Goal: Transaction & Acquisition: Purchase product/service

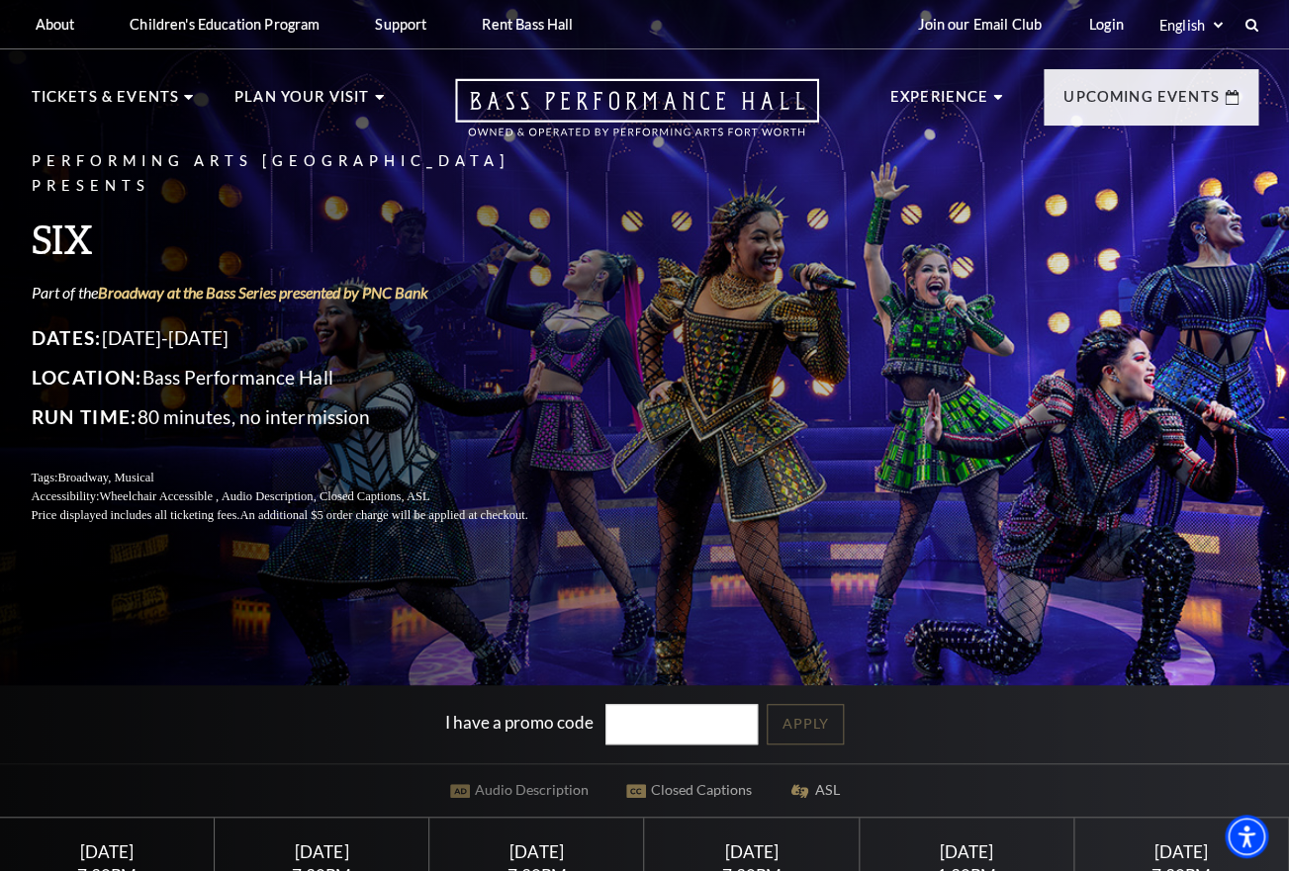
click at [595, 556] on div "Performing Arts Fort Worth Presents SIX Part of the Broadway at the Bass Series…" at bounding box center [644, 513] width 1289 height 1050
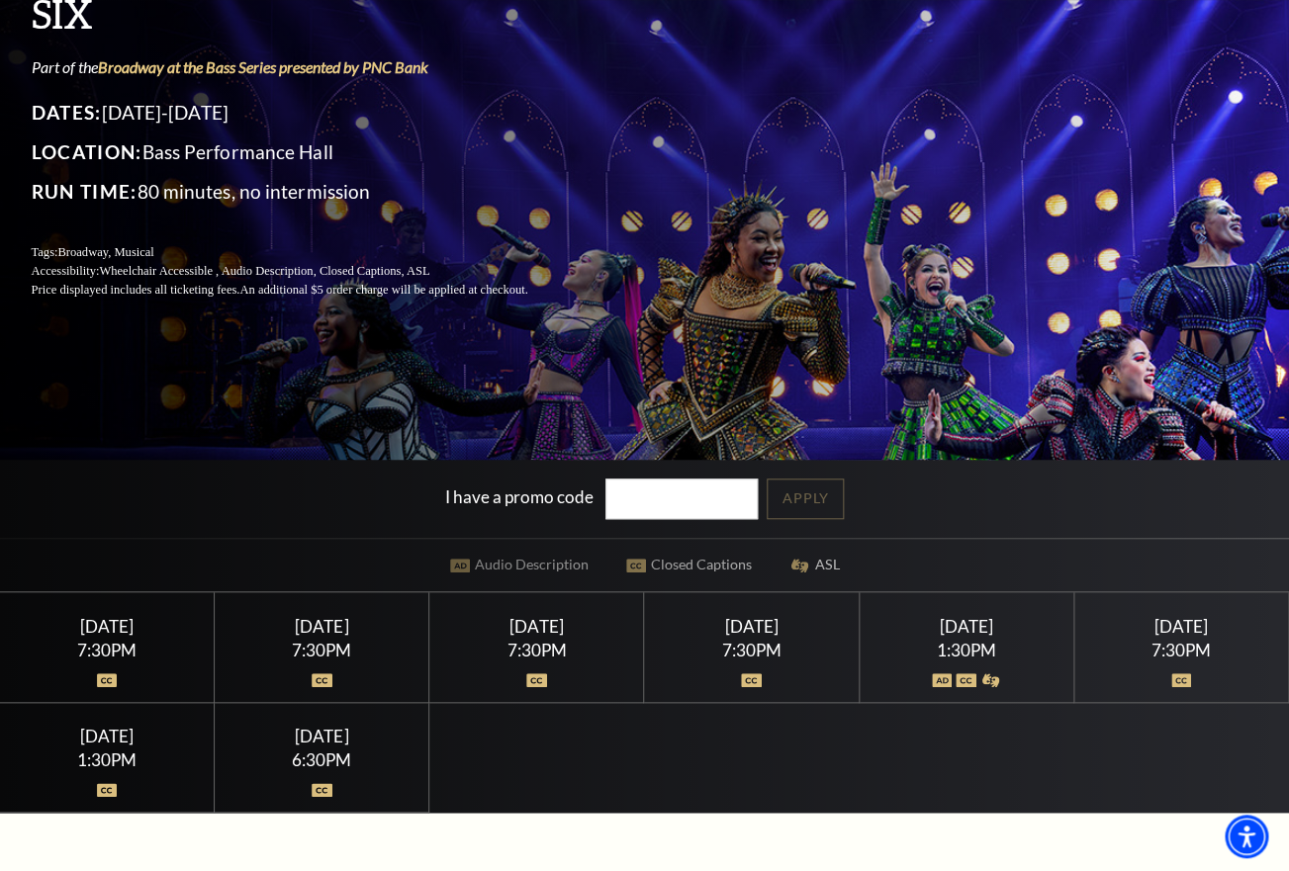
scroll to position [230, 0]
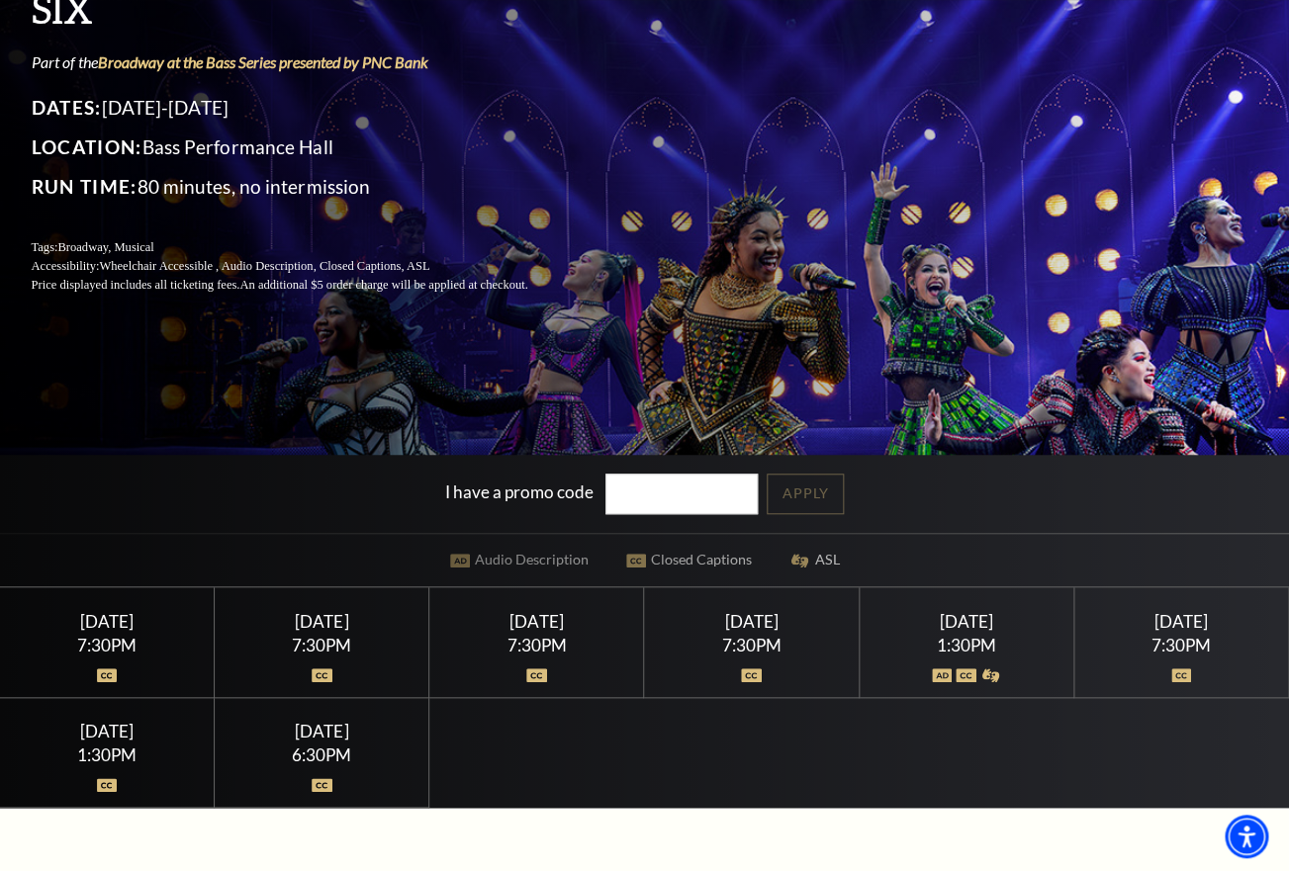
click at [763, 645] on div "7:30PM" at bounding box center [751, 645] width 167 height 17
click at [753, 679] on img at bounding box center [751, 676] width 21 height 14
click at [735, 619] on div "Friday February 13" at bounding box center [751, 621] width 167 height 21
click at [699, 649] on div "7:30PM" at bounding box center [751, 645] width 167 height 17
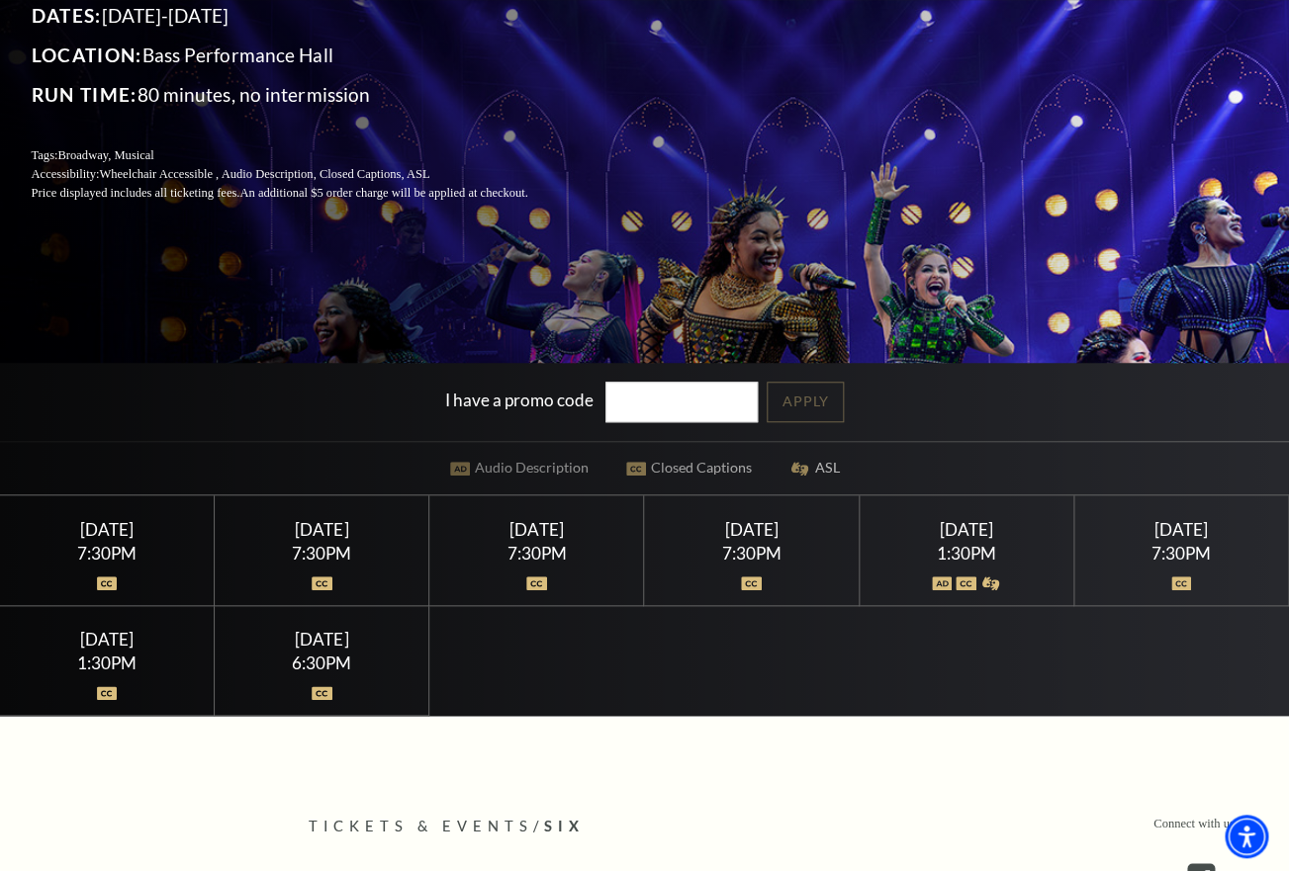
scroll to position [0, 0]
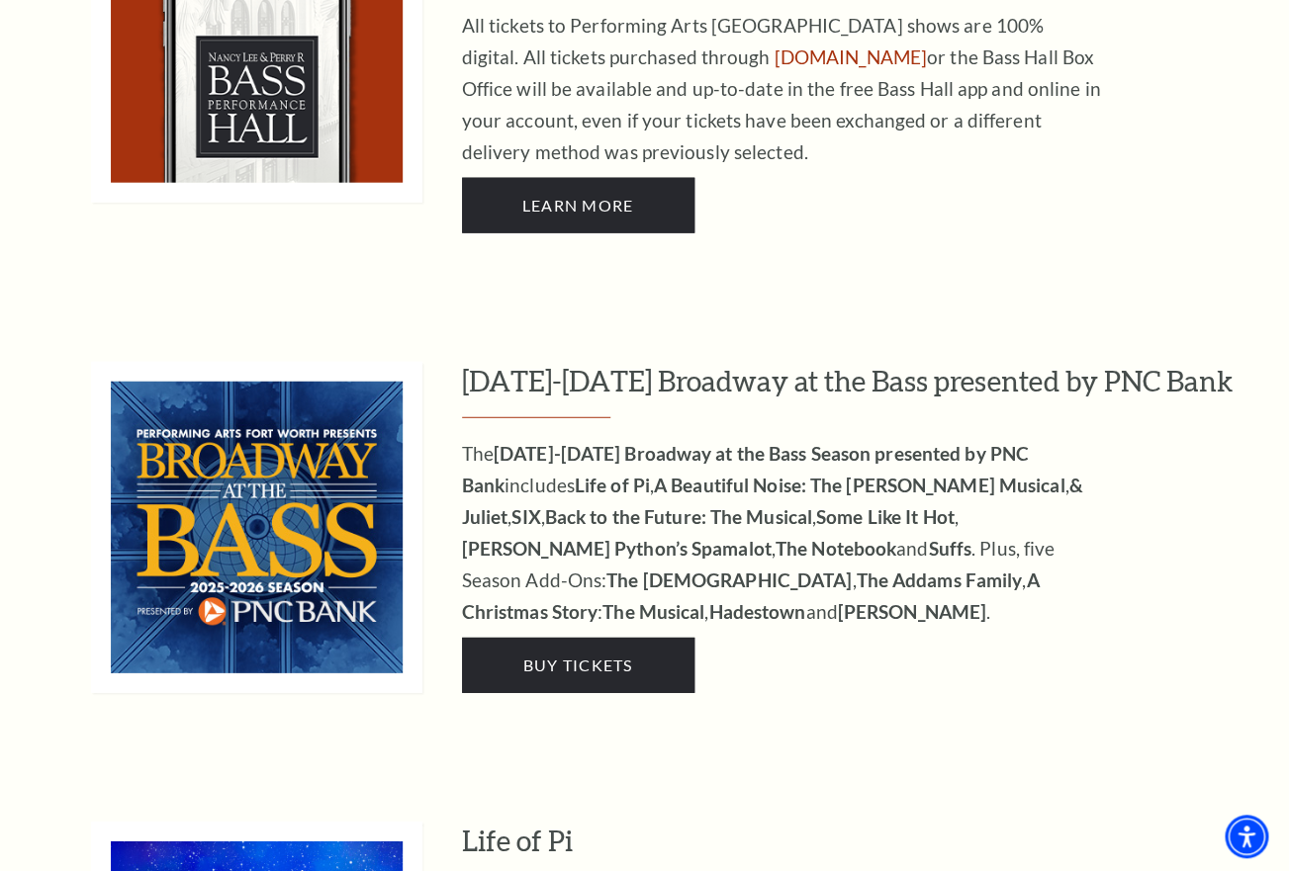
scroll to position [1577, 0]
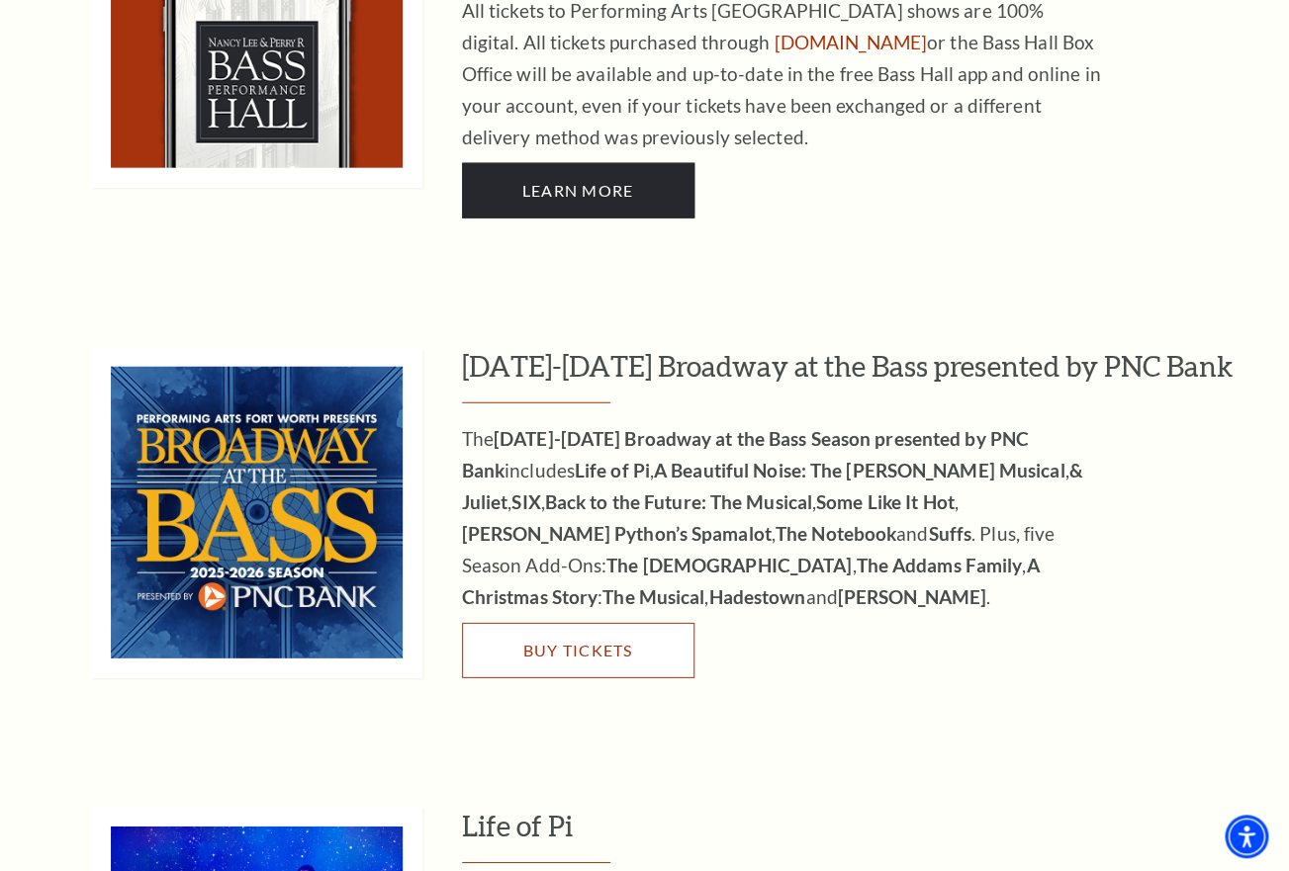
click at [586, 641] on span "Buy Tickets" at bounding box center [577, 650] width 110 height 19
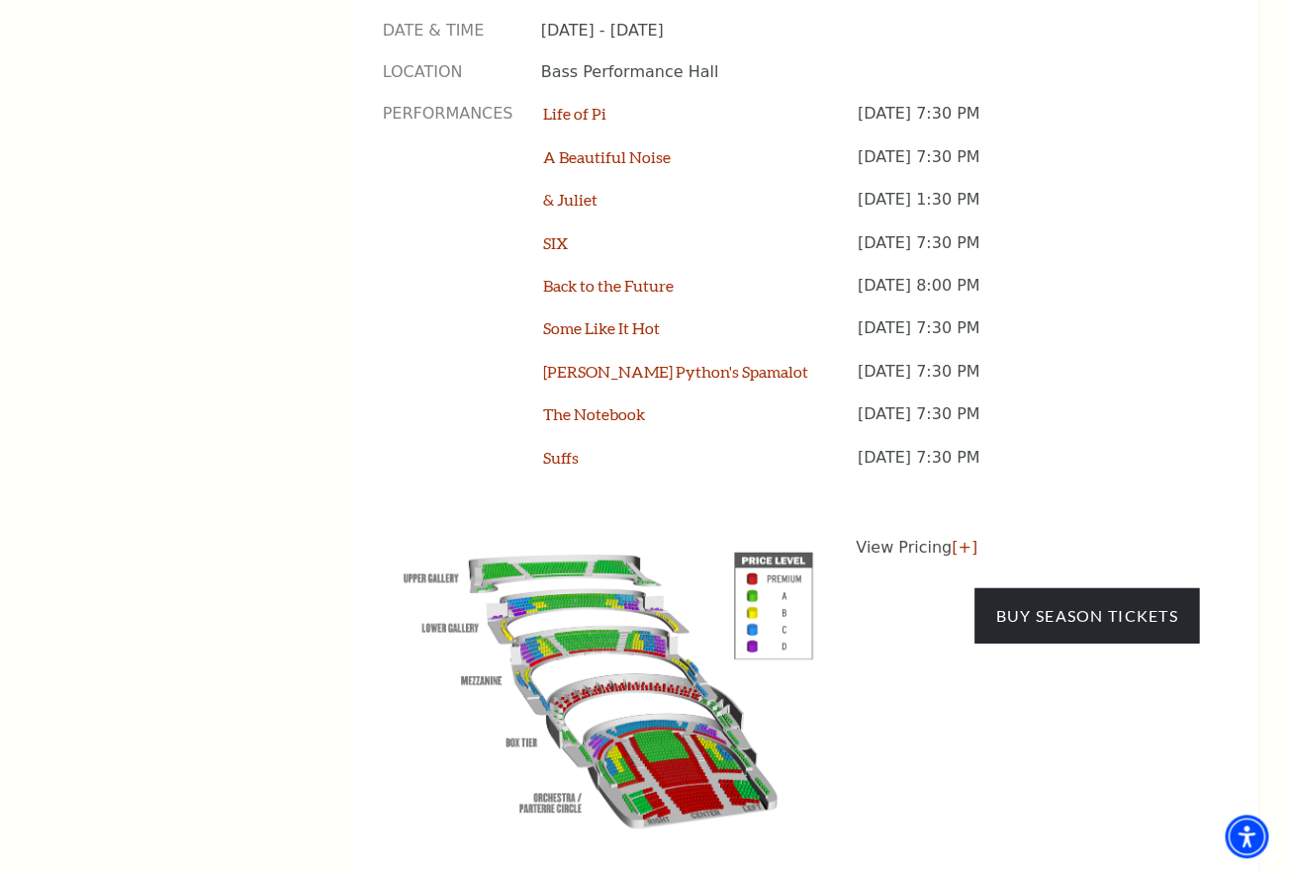
scroll to position [1642, 0]
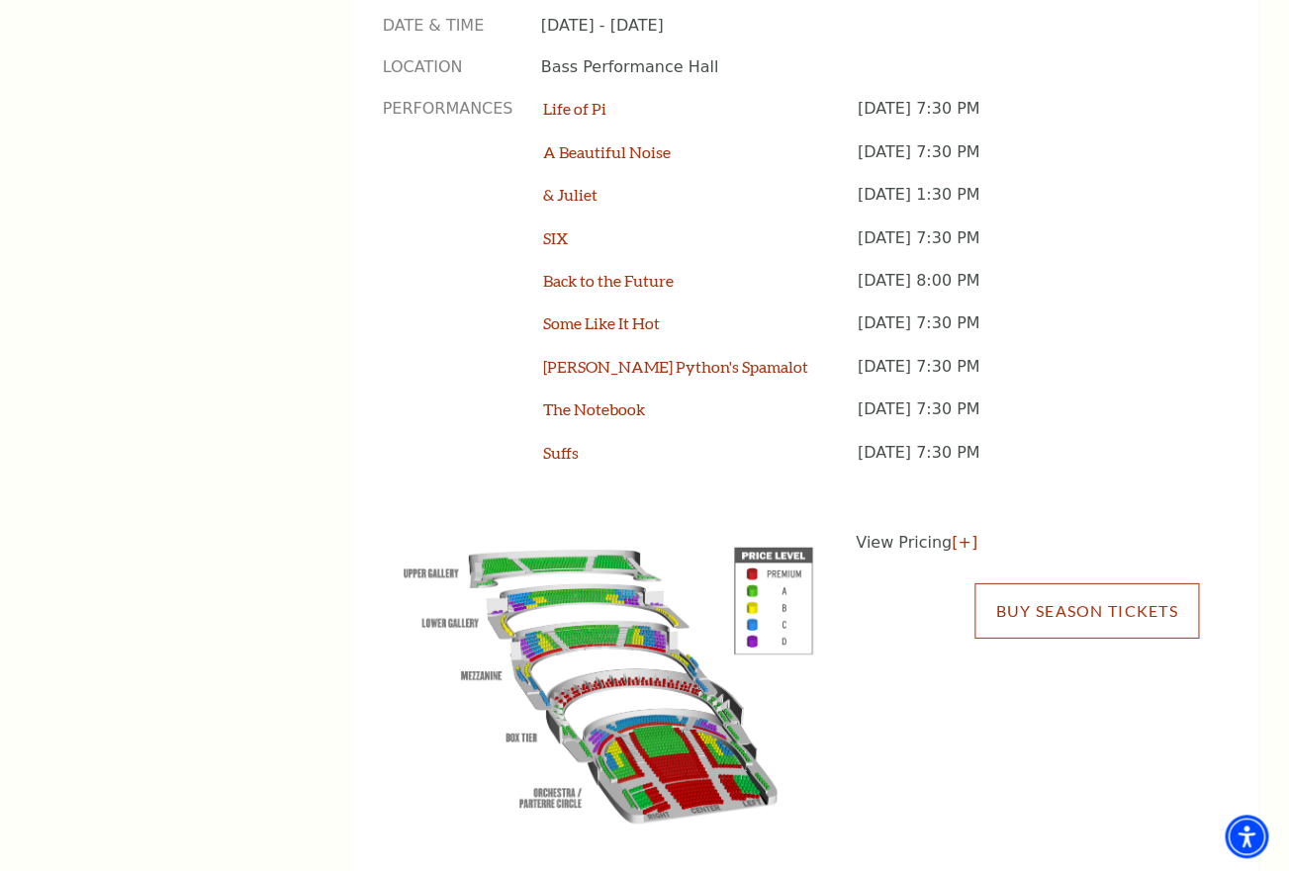
click at [1071, 584] on link "Buy Season Tickets" at bounding box center [1086, 611] width 224 height 55
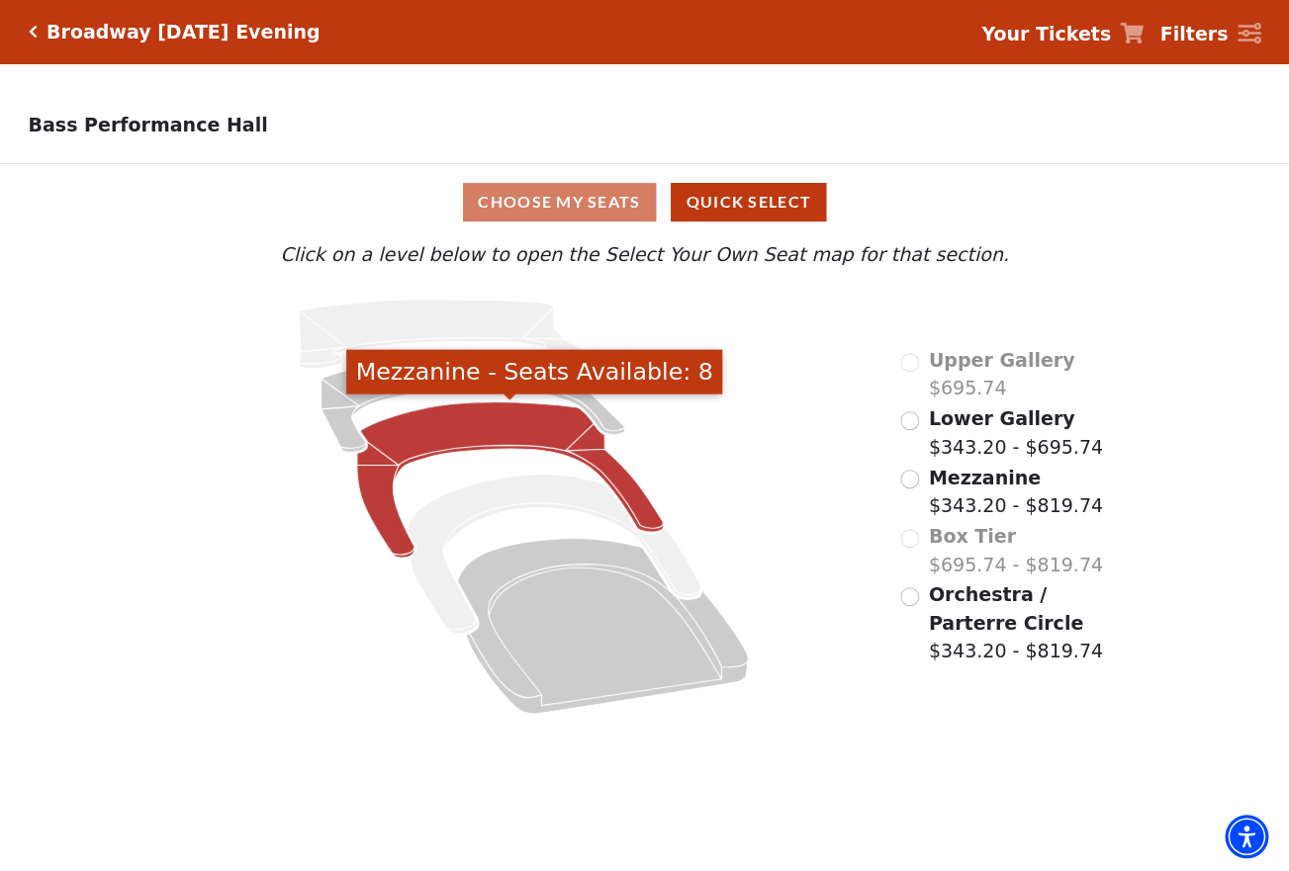
click at [449, 434] on icon "Mezzanine - Seats Available: 8" at bounding box center [510, 481] width 307 height 156
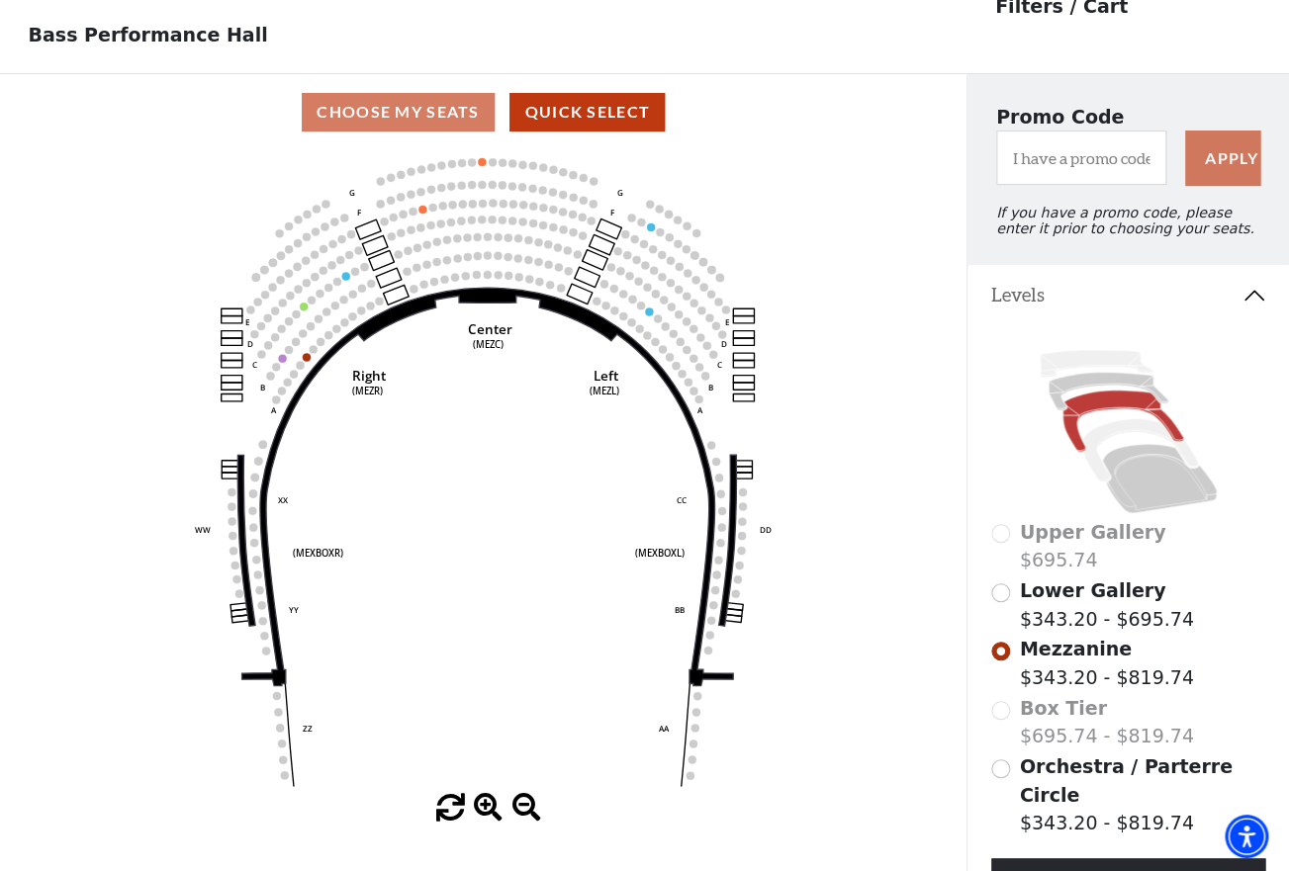
scroll to position [91, 0]
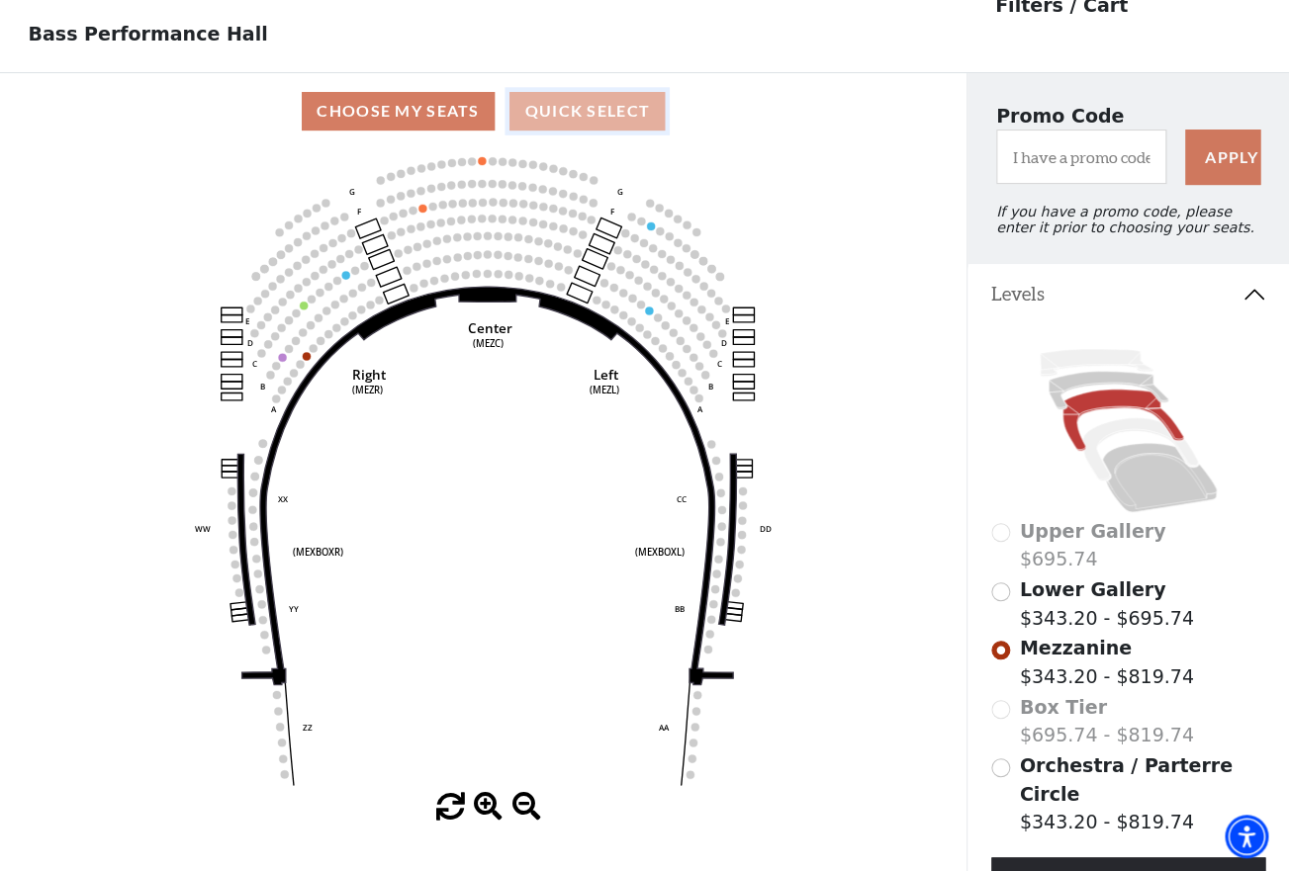
click at [594, 111] on button "Quick Select" at bounding box center [586, 111] width 155 height 39
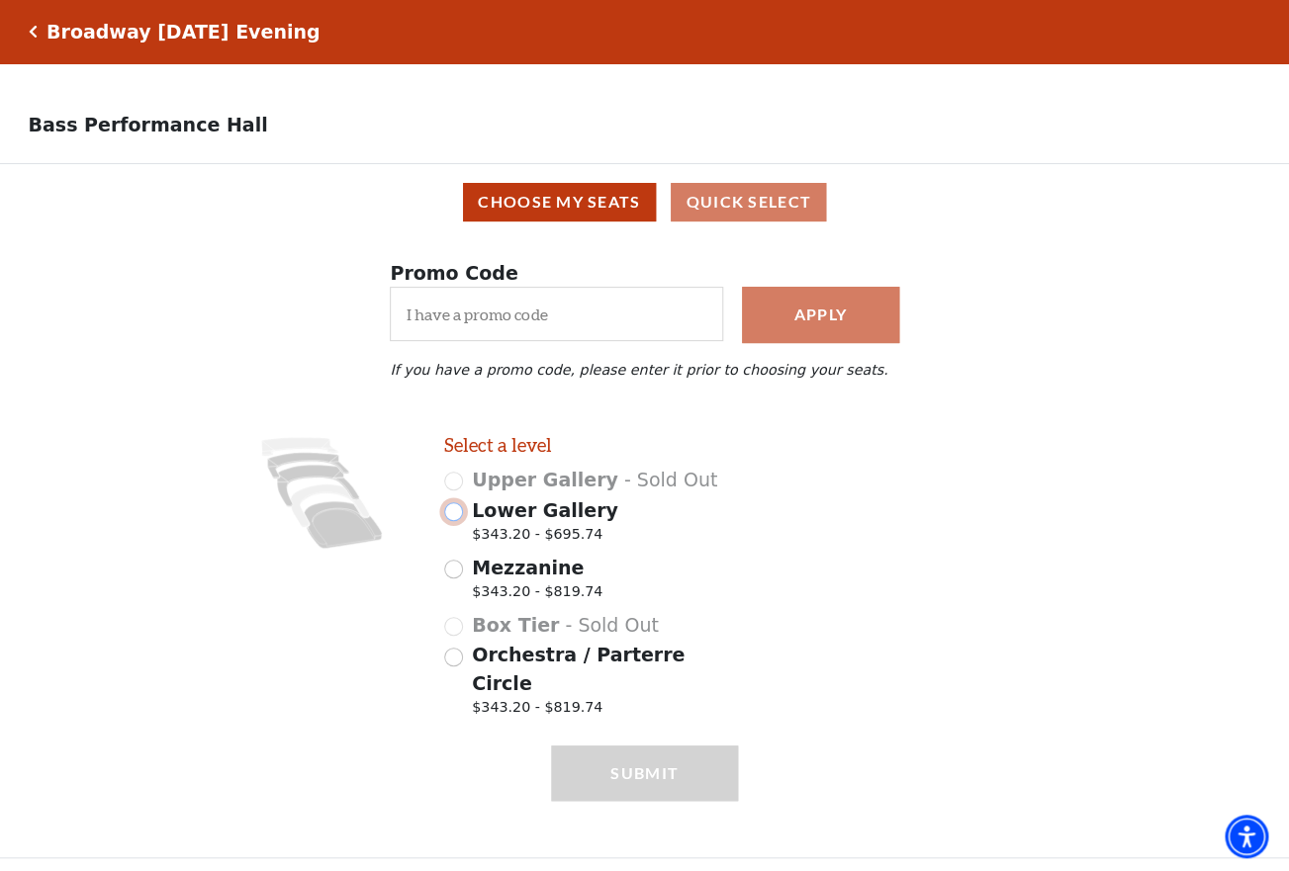
click at [453, 514] on input "Lower Gallery $343.20 - $695.74" at bounding box center [453, 511] width 19 height 19
radio input "true"
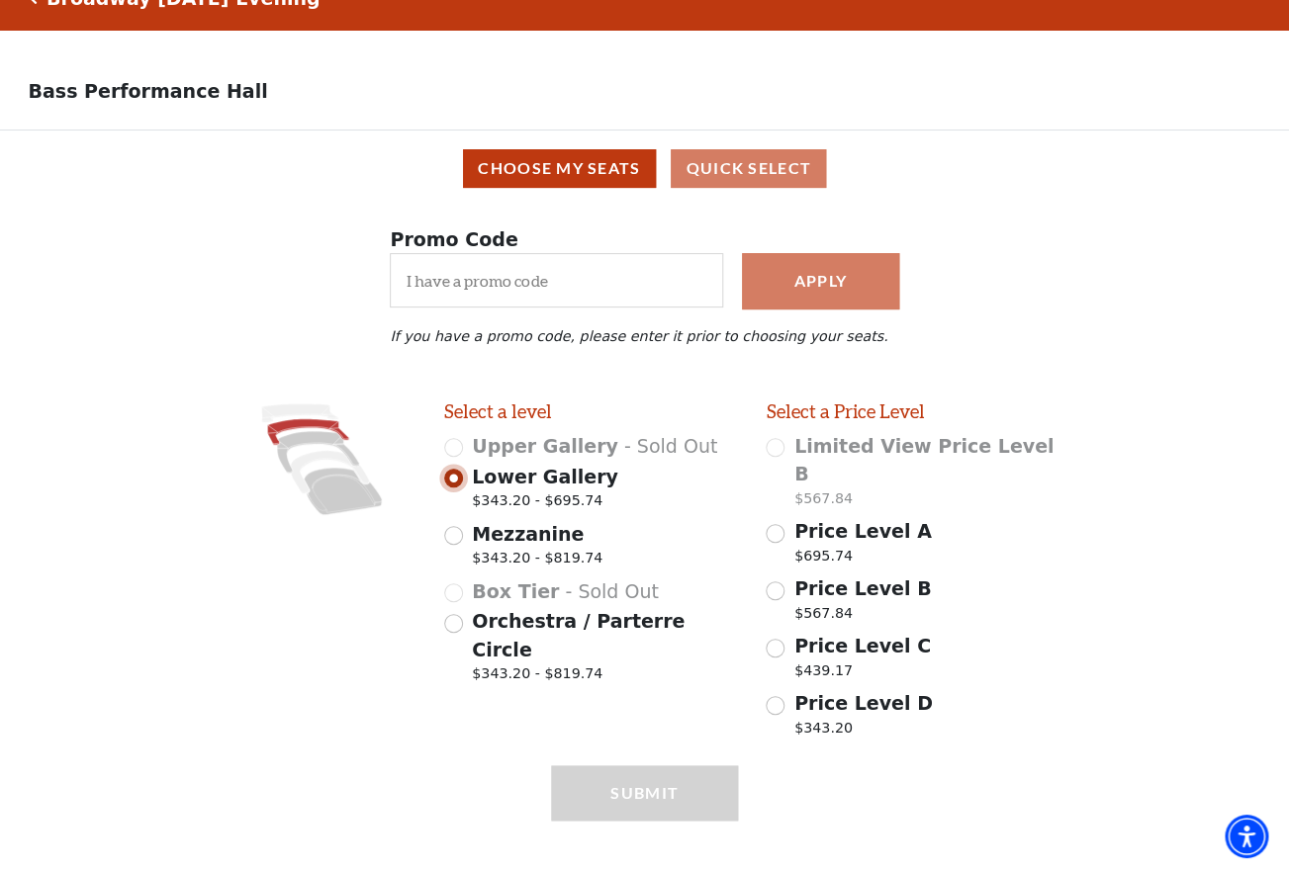
scroll to position [36, 0]
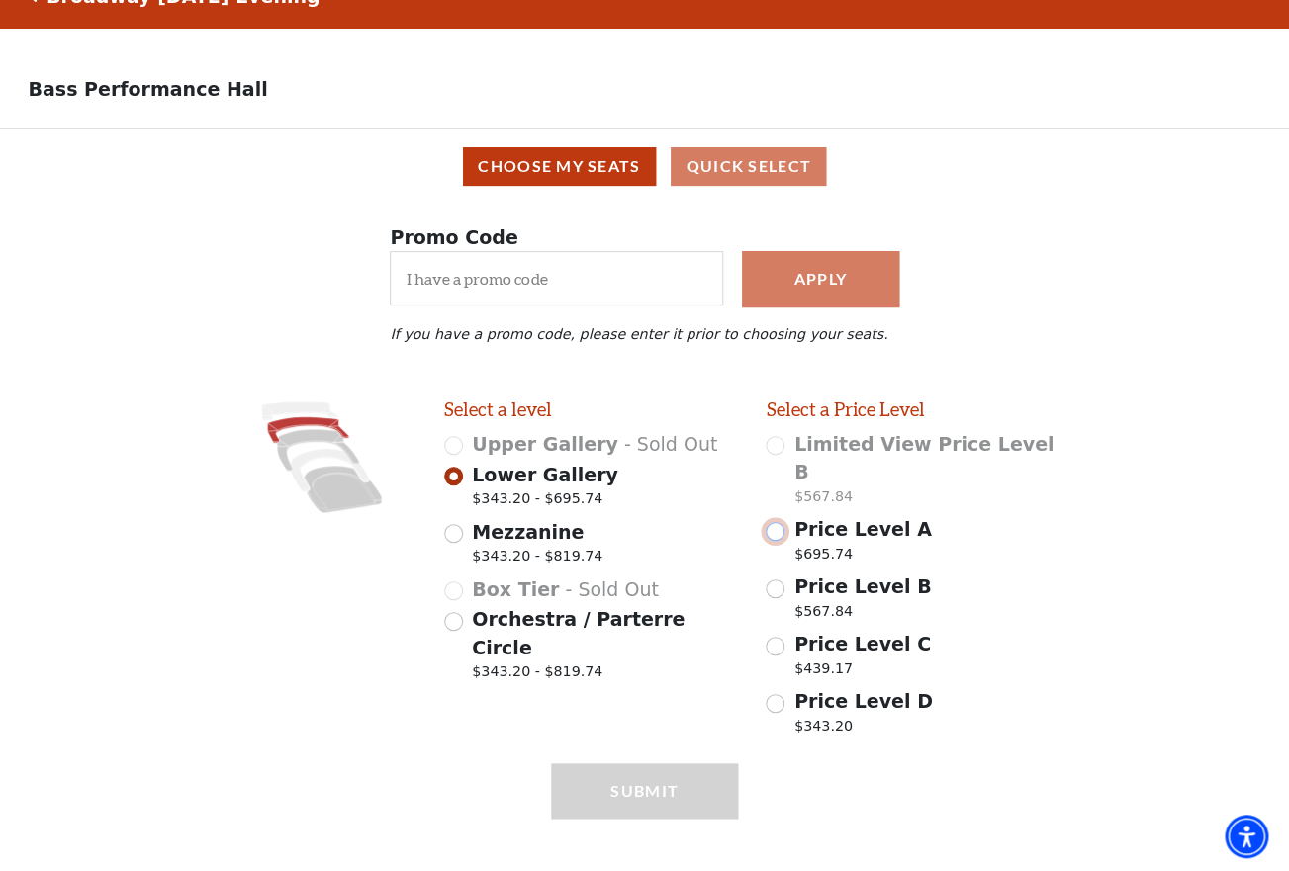
click at [773, 522] on input "Price Level A $695.74" at bounding box center [775, 531] width 19 height 19
radio input "true"
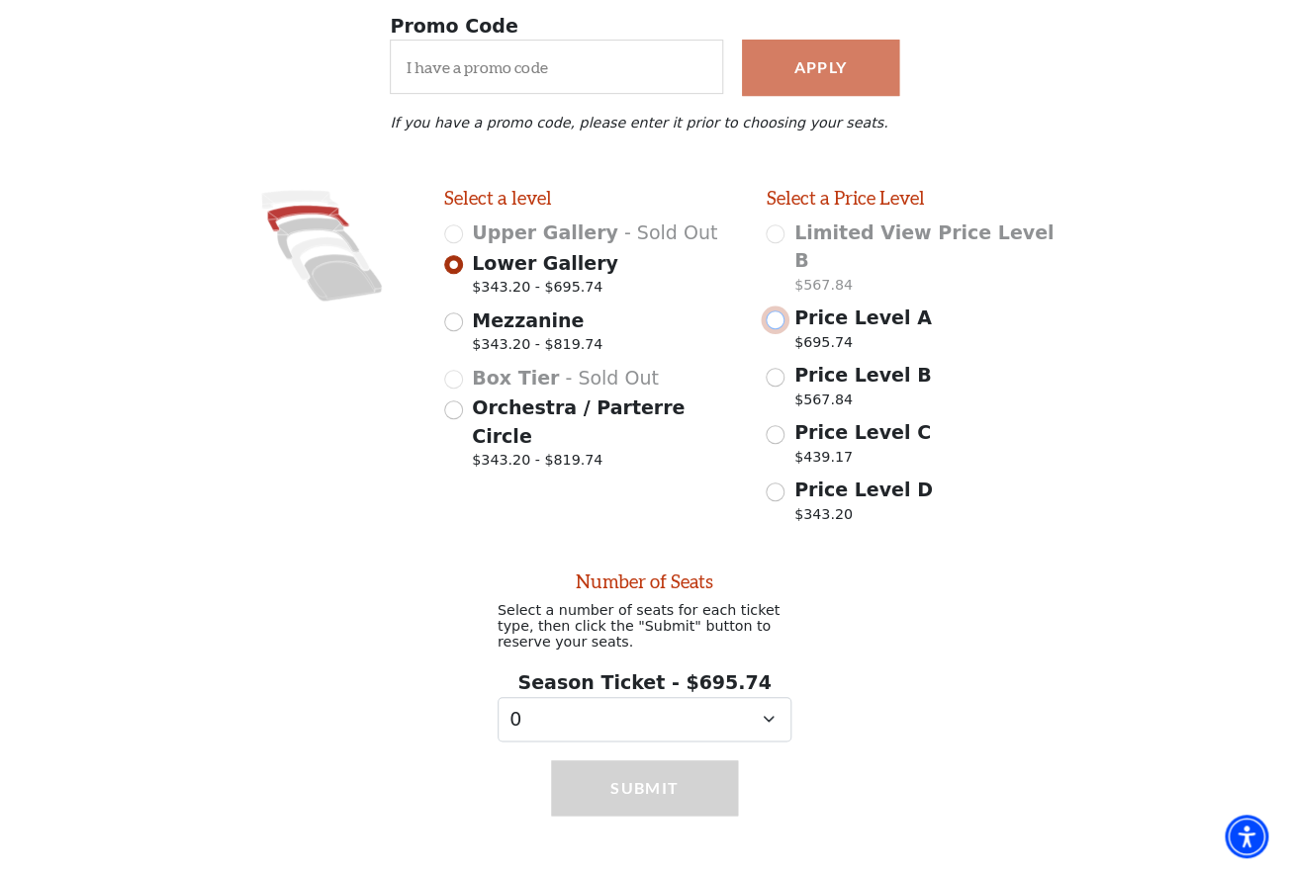
scroll to position [248, 0]
click at [498, 696] on select "0 1 2 3 4 5 6 7 8 9" at bounding box center [645, 718] width 294 height 45
click option "2" at bounding box center [0, 0] width 0 height 0
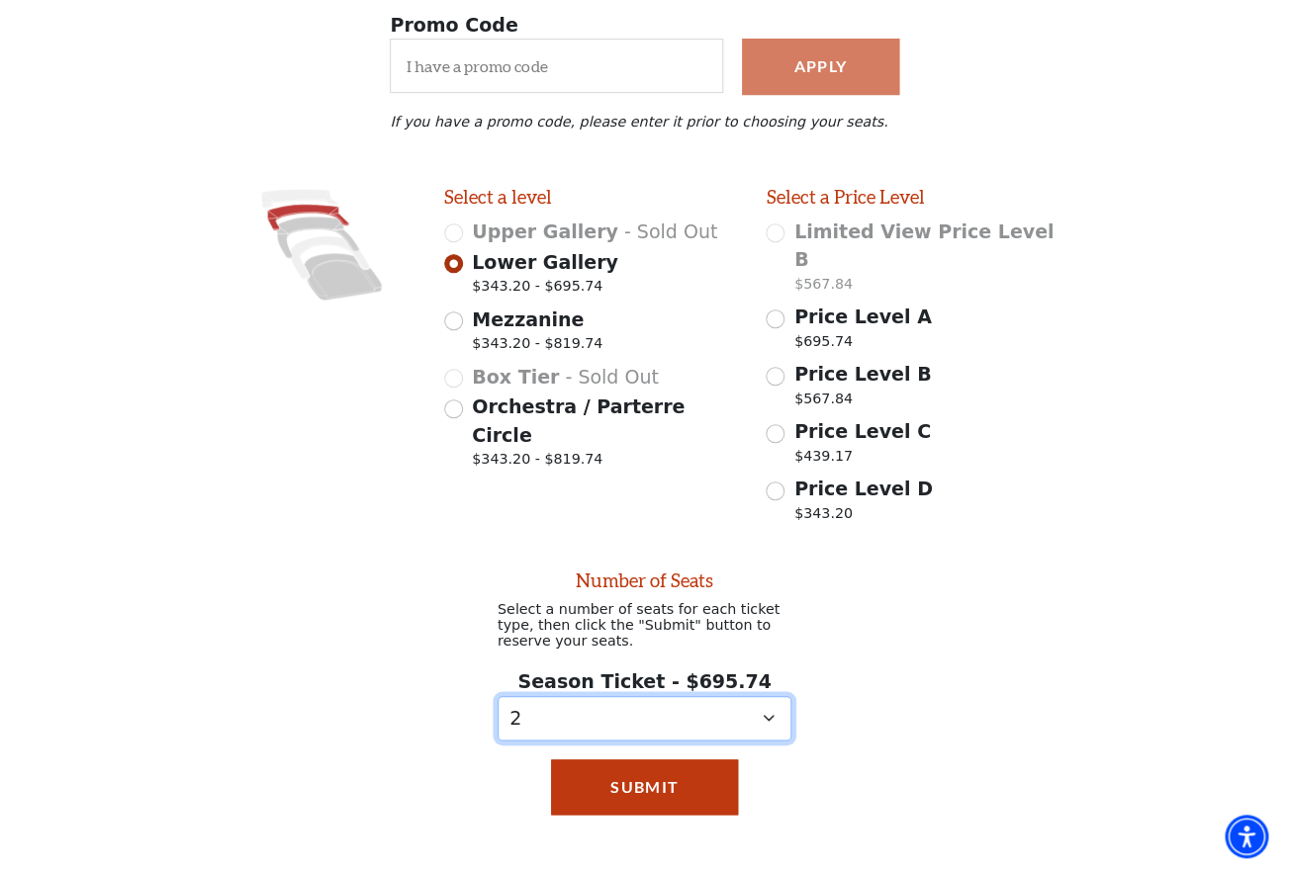
click at [498, 696] on select "0 1 2 3 4 5 6 7 8 9" at bounding box center [645, 718] width 294 height 45
click option "4" at bounding box center [0, 0] width 0 height 0
select select "2"
click option "2" at bounding box center [0, 0] width 0 height 0
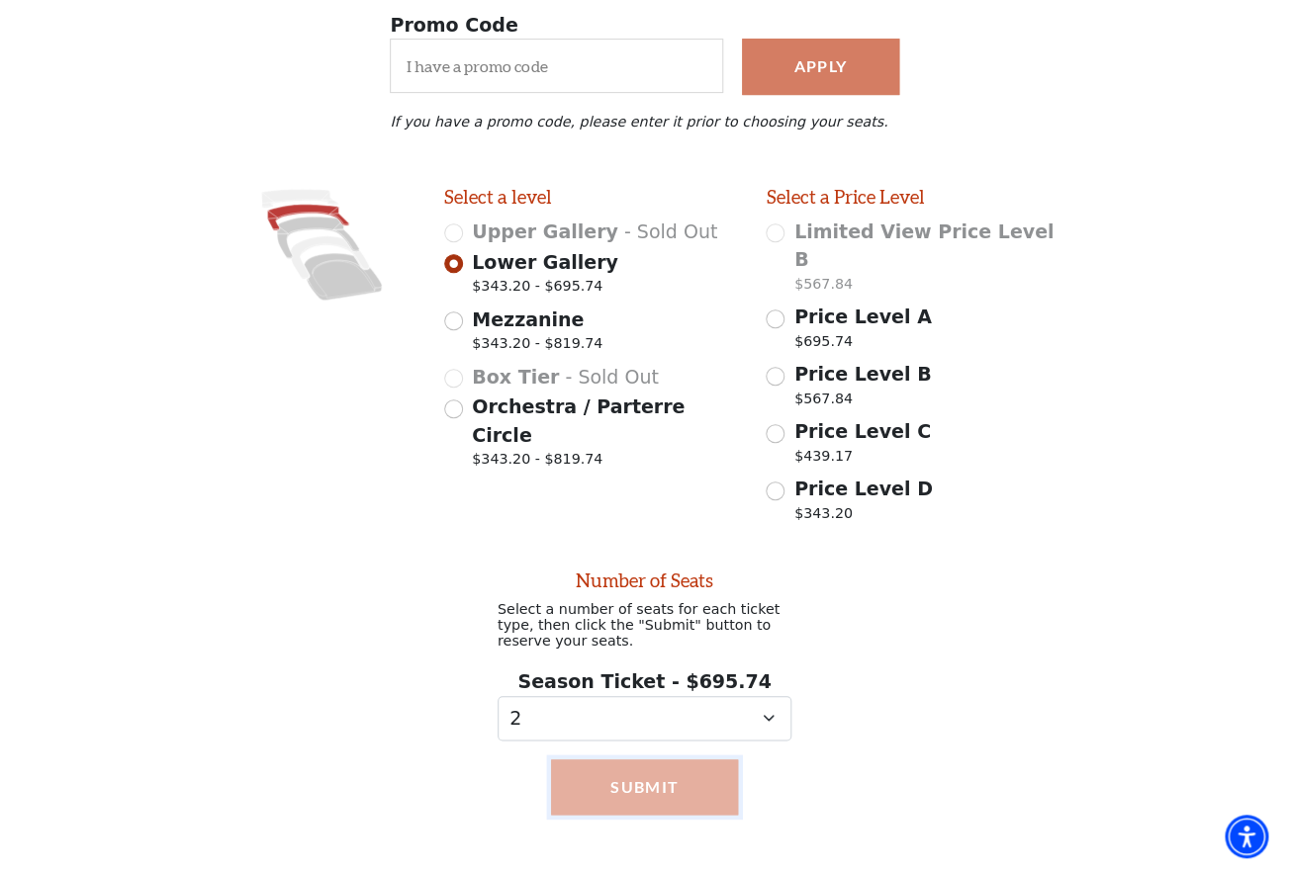
click at [620, 761] on button "Submit" at bounding box center [644, 787] width 187 height 55
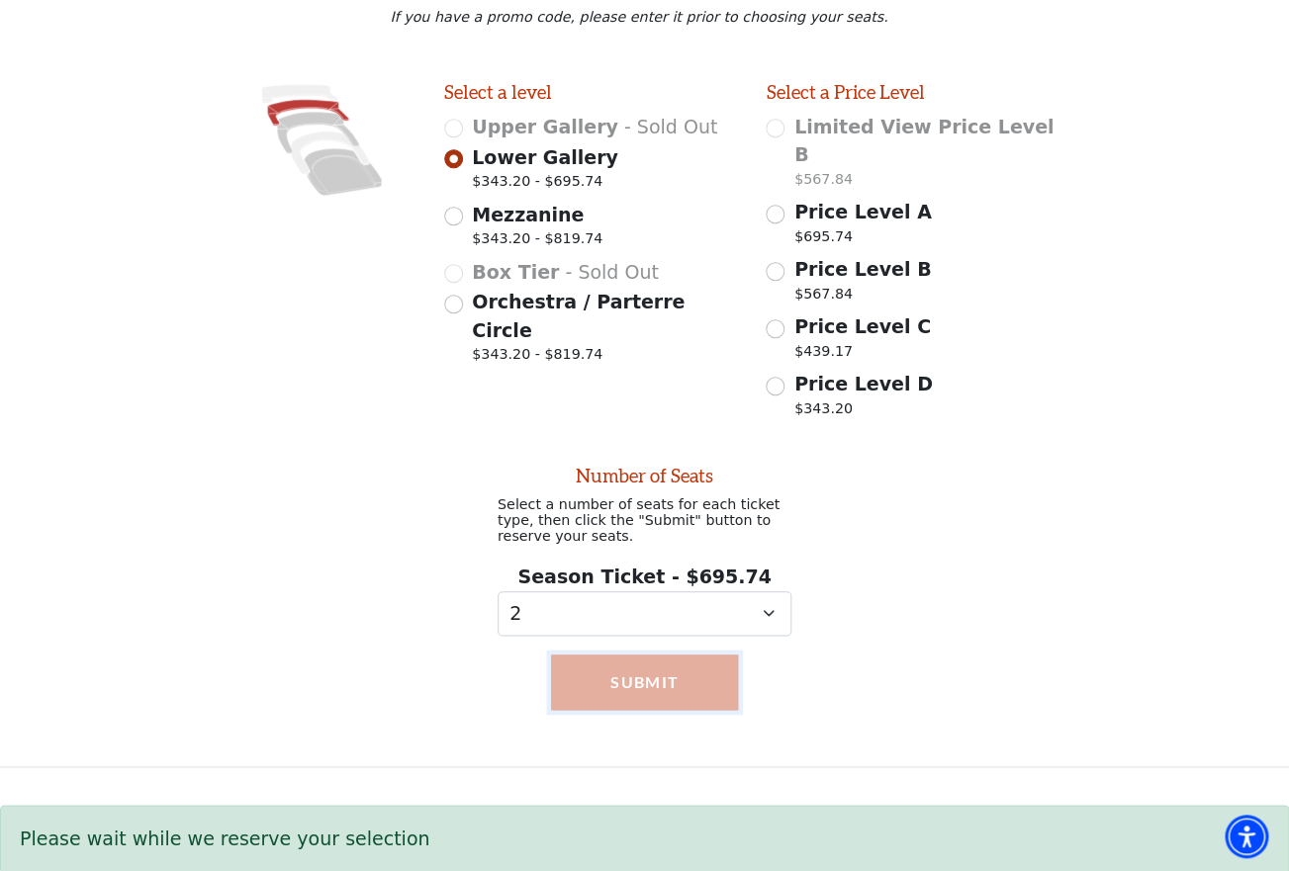
click at [669, 674] on button "Submit" at bounding box center [644, 682] width 187 height 55
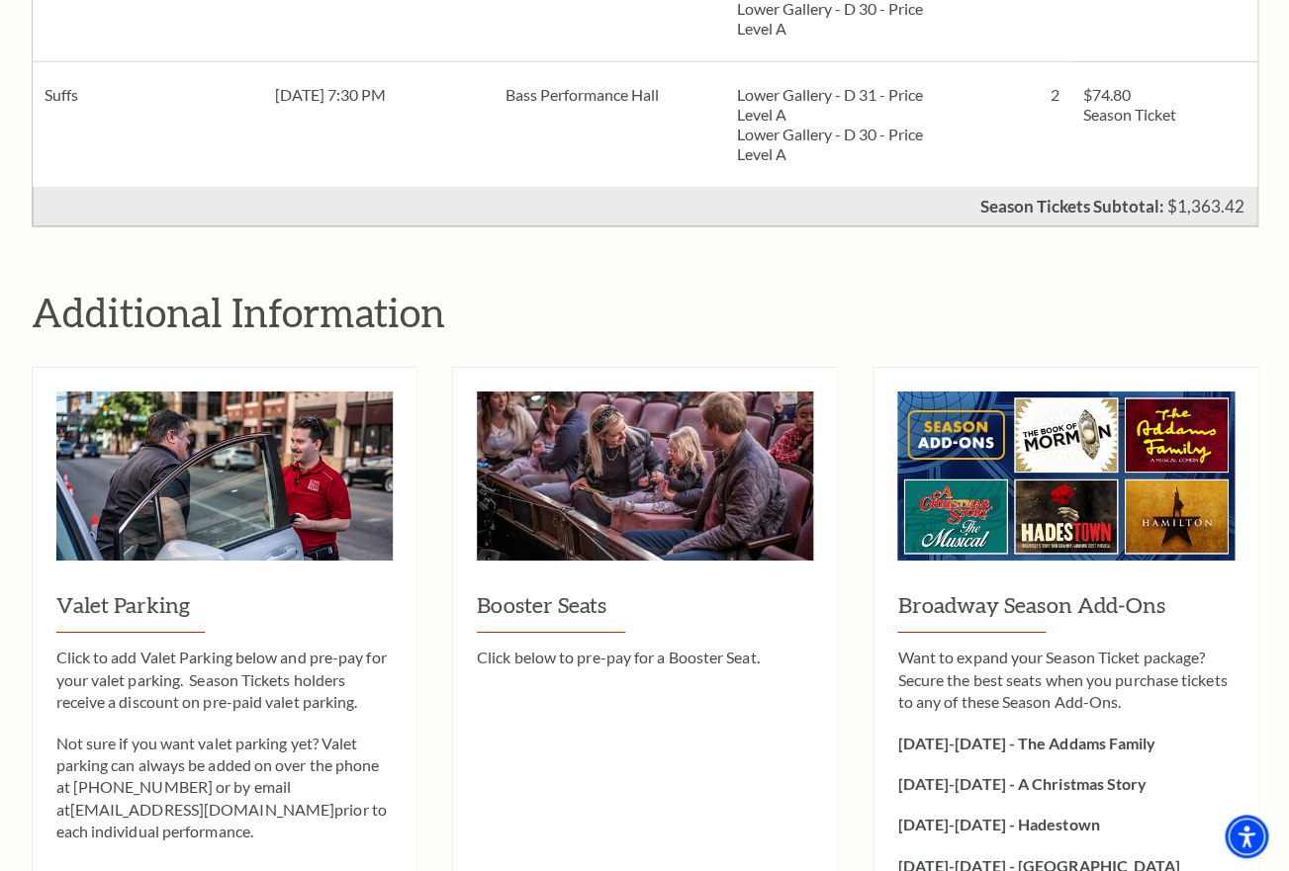
scroll to position [1980, 0]
